Goal: Obtain resource: Obtain resource

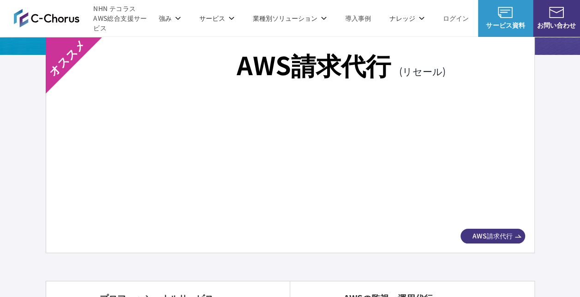
scroll to position [1707, 0]
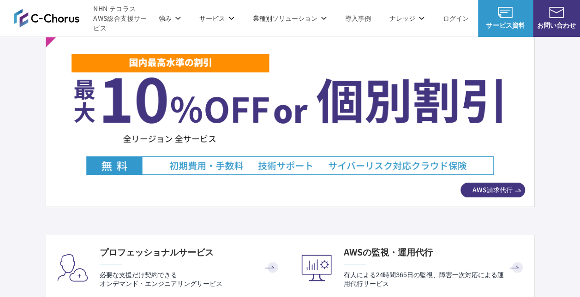
click at [233, 163] on img at bounding box center [290, 114] width 437 height 122
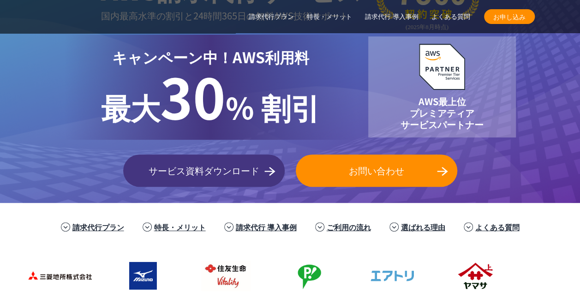
click at [164, 180] on link "サービス資料ダウンロード" at bounding box center [204, 171] width 162 height 32
click at [154, 227] on link "特長・メリット" at bounding box center [180, 226] width 52 height 11
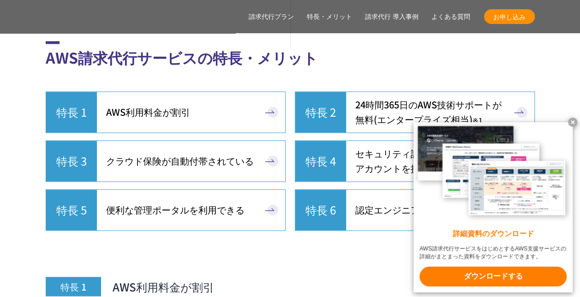
scroll to position [2414, 0]
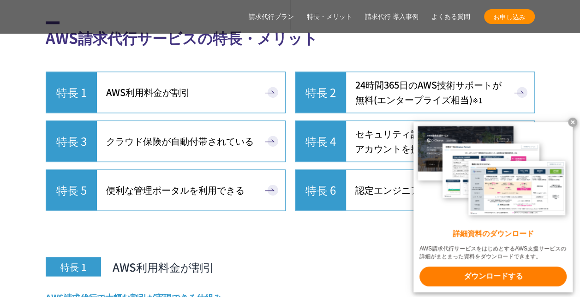
click at [571, 120] on x-t at bounding box center [572, 122] width 9 height 9
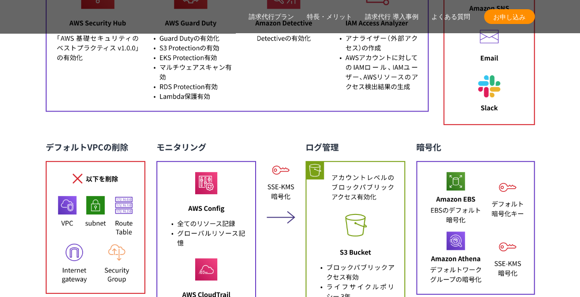
scroll to position [4121, 0]
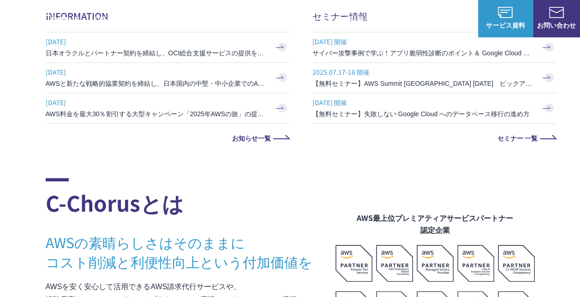
scroll to position [461, 0]
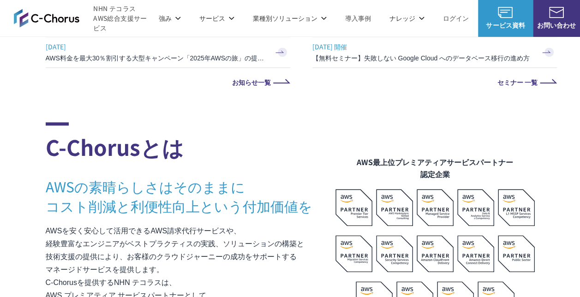
click at [129, 199] on h3 "AWSの素晴らしさはそのままに コスト削減と利便性向上という付加価値を" at bounding box center [191, 196] width 290 height 39
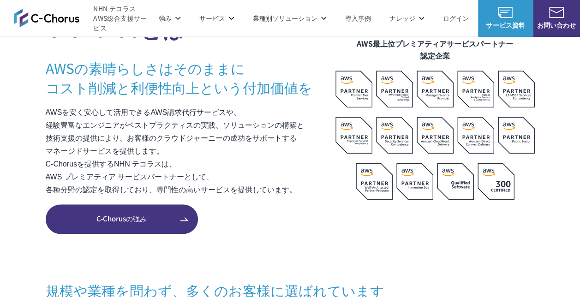
scroll to position [600, 0]
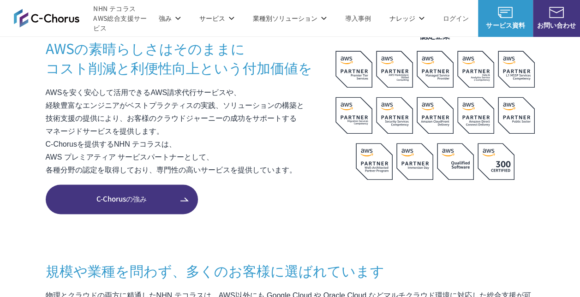
click at [175, 201] on span "C-Chorusの強み" at bounding box center [122, 199] width 152 height 11
